Goal: Task Accomplishment & Management: Manage account settings

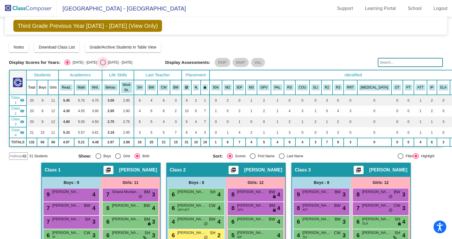
click at [100, 61] on div "Select an option" at bounding box center [103, 63] width 6 height 6
click at [103, 65] on input "2025 - 2026" at bounding box center [103, 65] width 0 height 0
radio input "true"
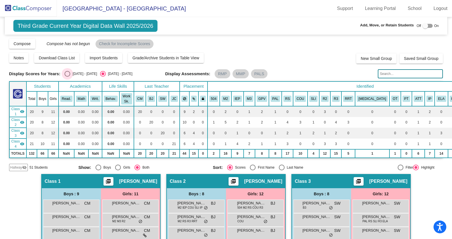
click at [65, 73] on div "Select an option" at bounding box center [68, 74] width 6 height 6
click at [67, 77] on input "2024 - 2025" at bounding box center [67, 77] width 0 height 0
radio input "true"
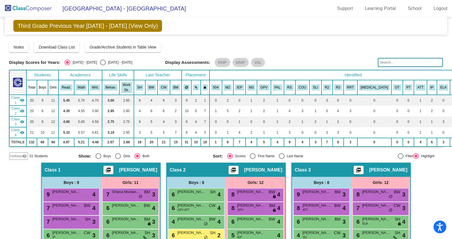
click at [40, 9] on img at bounding box center [28, 8] width 57 height 17
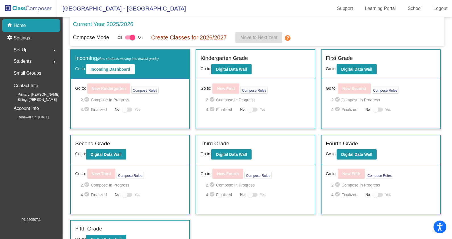
click at [113, 24] on p "Current Year 2025/2026" at bounding box center [103, 24] width 60 height 9
click at [204, 44] on div "Current Year 2025/2026 Compose Mode Off On Create Classes for 2026/2027 Move to…" at bounding box center [257, 31] width 374 height 29
click at [121, 25] on p "Current Year 2025/2026" at bounding box center [103, 24] width 60 height 9
